Goal: Transaction & Acquisition: Purchase product/service

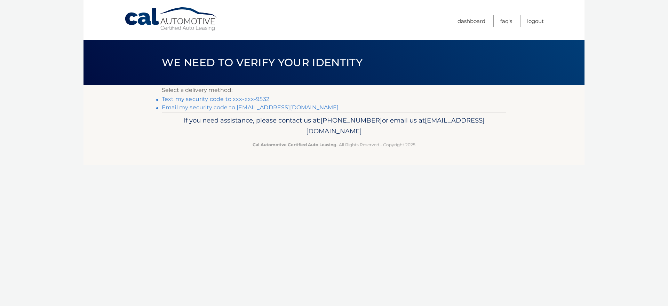
click at [249, 98] on link "Text my security code to xxx-xxx-9532" at bounding box center [216, 99] width 108 height 7
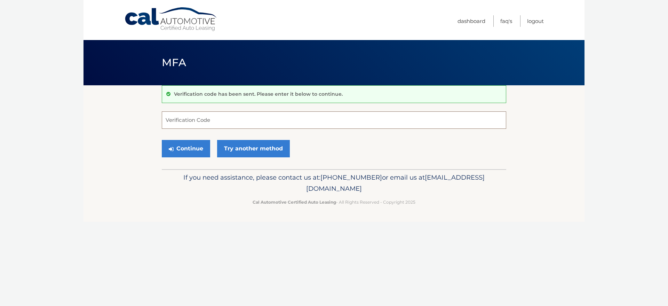
click at [248, 123] on input "Verification Code" at bounding box center [334, 119] width 345 height 17
type input "025001"
click at [191, 147] on button "Continue" at bounding box center [186, 148] width 48 height 17
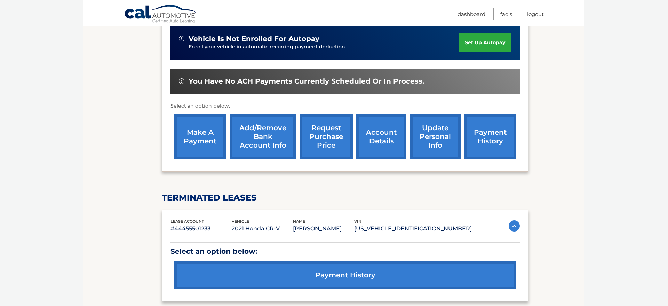
scroll to position [239, 0]
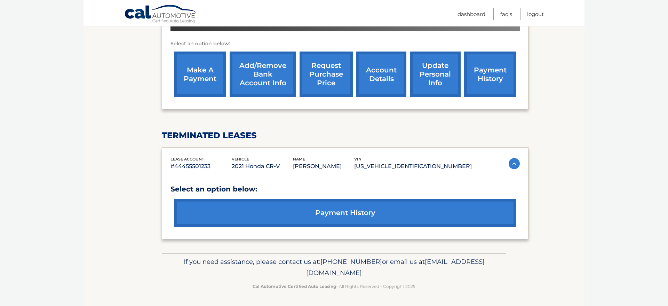
click at [210, 78] on link "make a payment" at bounding box center [200, 75] width 52 height 46
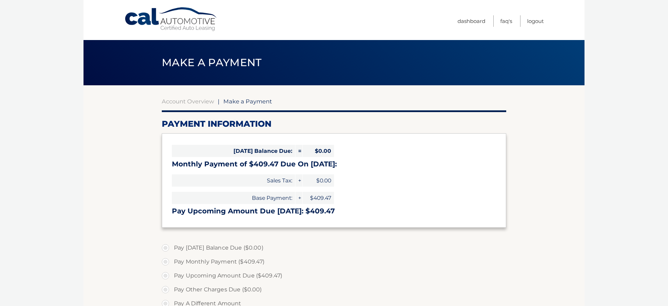
select select "NGU3OTcxZDItNGI5Mi00ZTkwLWFiNjUtMjgyMDIxYjRiOTlm"
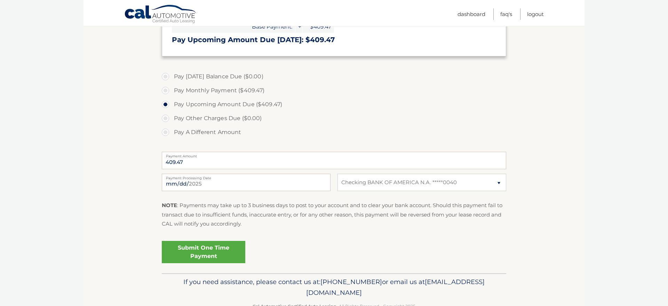
scroll to position [191, 0]
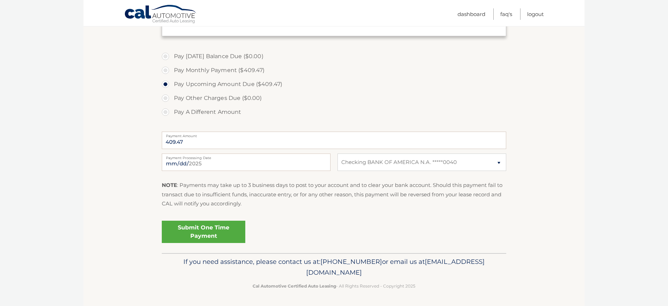
click at [212, 235] on link "Submit One Time Payment" at bounding box center [204, 232] width 84 height 22
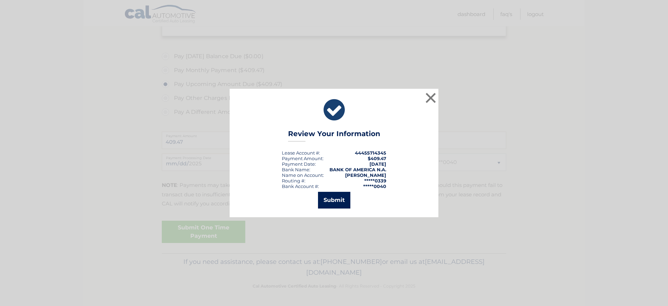
click at [336, 199] on button "Submit" at bounding box center [334, 200] width 32 height 17
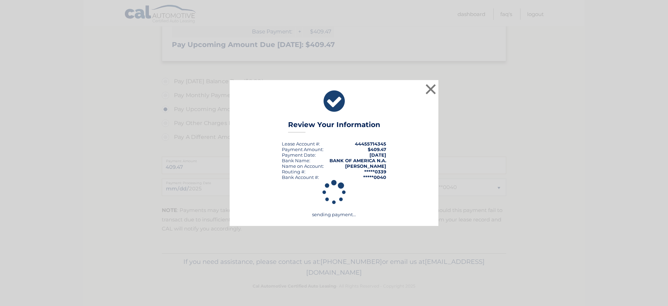
scroll to position [166, 0]
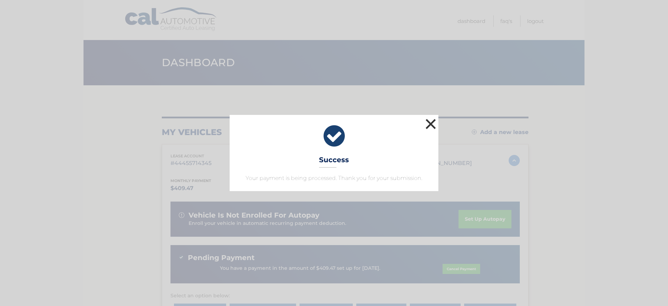
click at [431, 123] on button "×" at bounding box center [431, 124] width 14 height 14
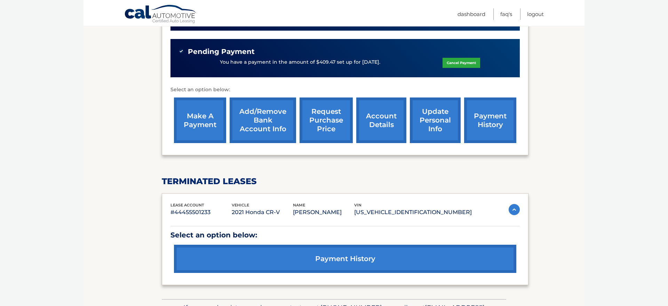
scroll to position [252, 0]
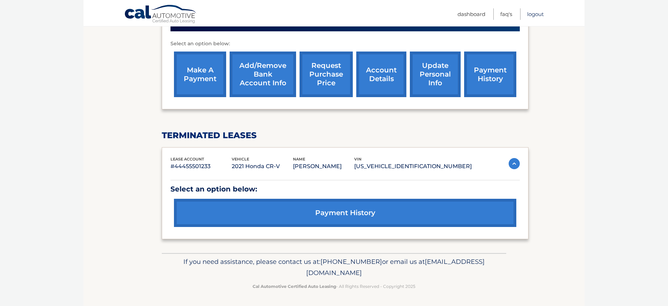
click at [538, 15] on link "Logout" at bounding box center [535, 13] width 17 height 11
